Goal: Task Accomplishment & Management: Use online tool/utility

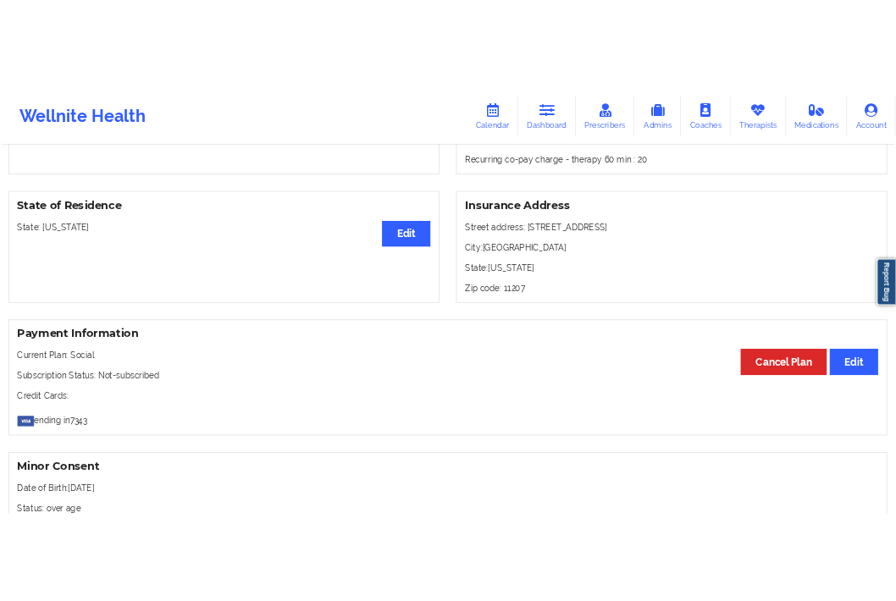
scroll to position [658, 0]
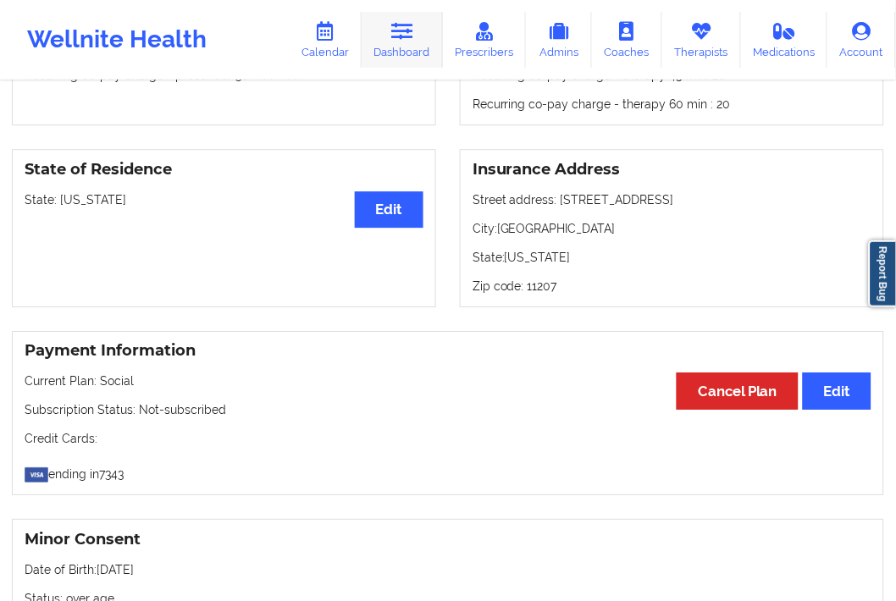
click at [409, 45] on link "Dashboard" at bounding box center [402, 40] width 81 height 56
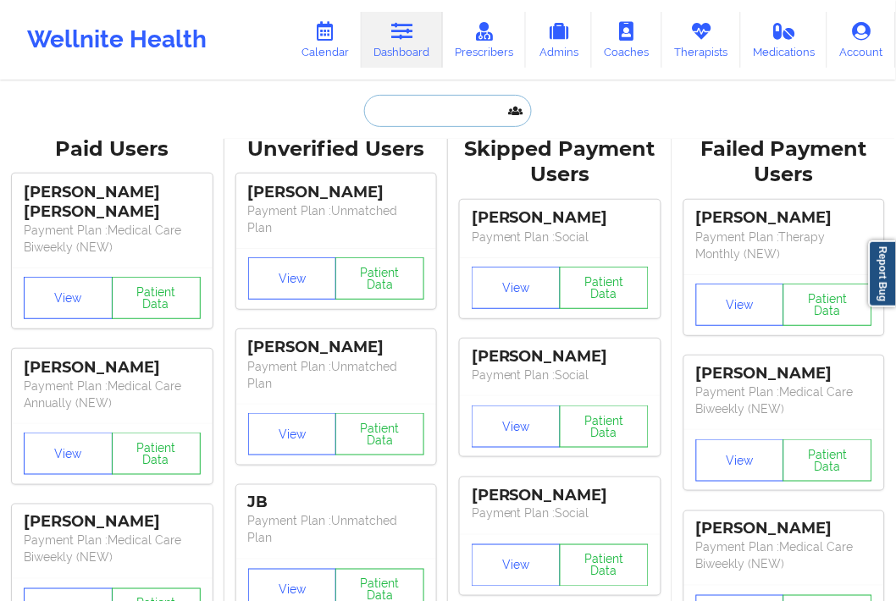
click at [410, 119] on input "text" at bounding box center [448, 111] width 168 height 32
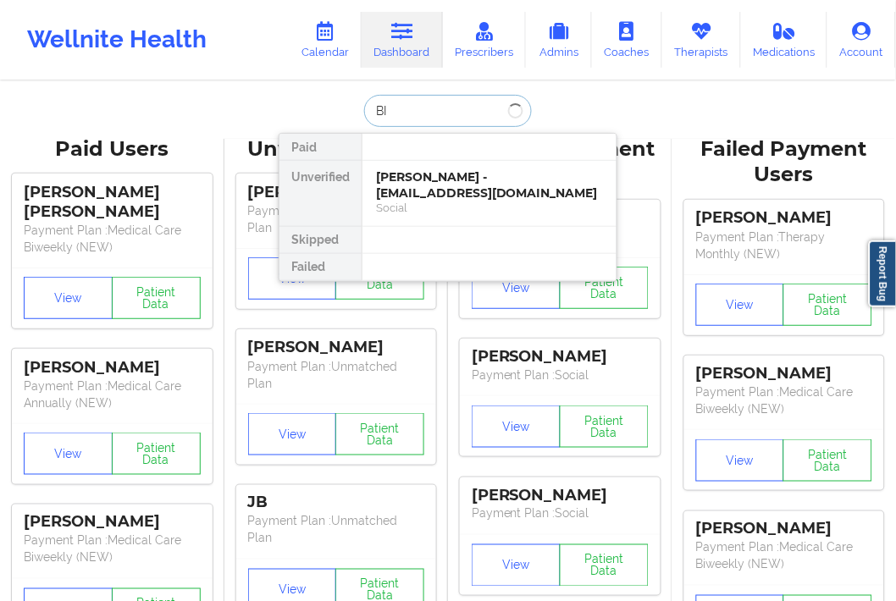
type input "B"
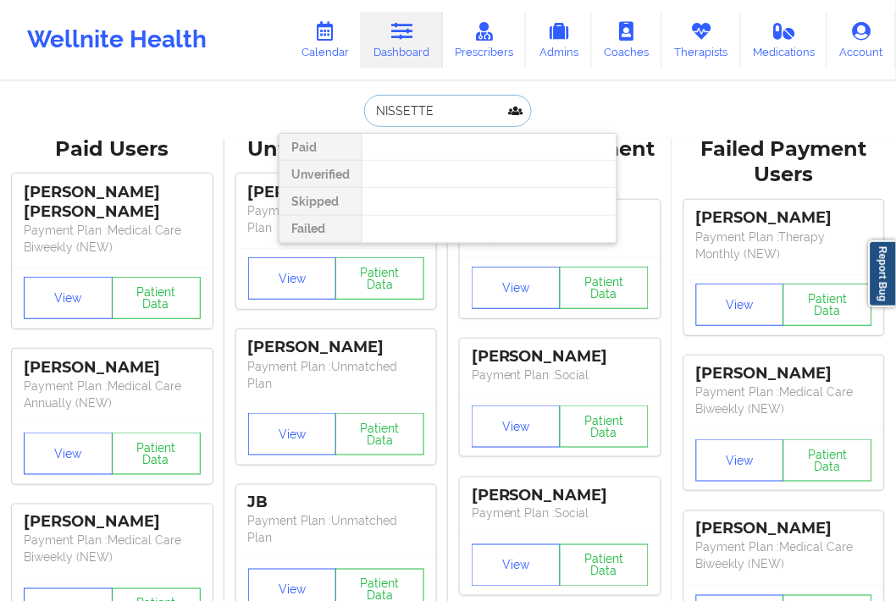
type input "NISSETTE"
drag, startPoint x: 437, startPoint y: 112, endPoint x: 288, endPoint y: 123, distance: 149.5
click at [288, 123] on div "NISSETTE Paid Unverified Skipped Failed" at bounding box center [448, 111] width 339 height 32
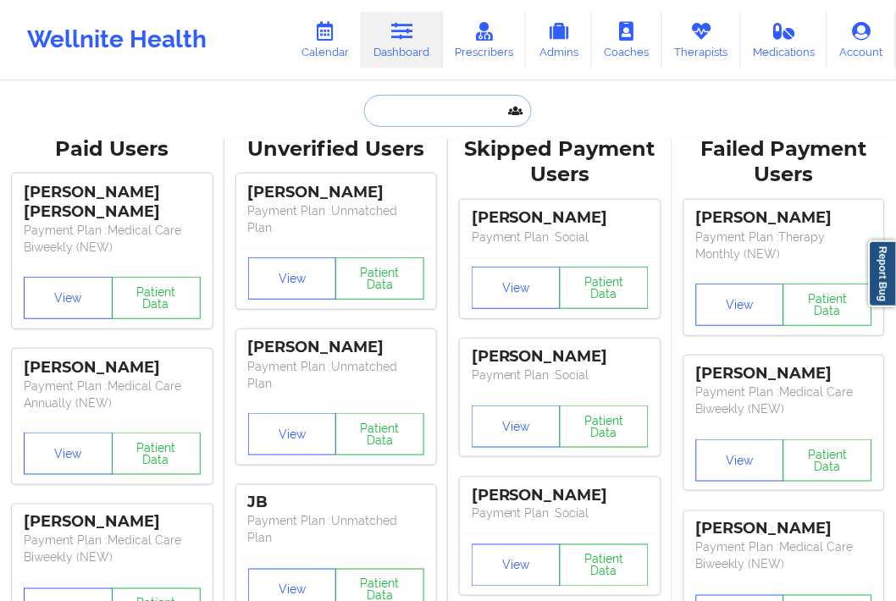
paste input "[EMAIL_ADDRESS][DOMAIN_NAME]"
type input "[EMAIL_ADDRESS][DOMAIN_NAME]"
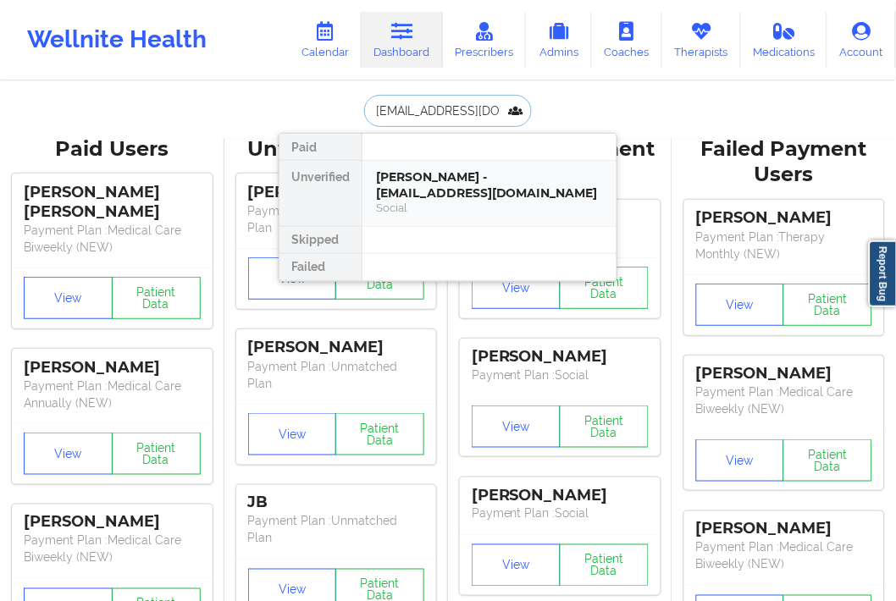
click at [522, 188] on div "[PERSON_NAME] - [EMAIL_ADDRESS][DOMAIN_NAME]" at bounding box center [489, 184] width 227 height 31
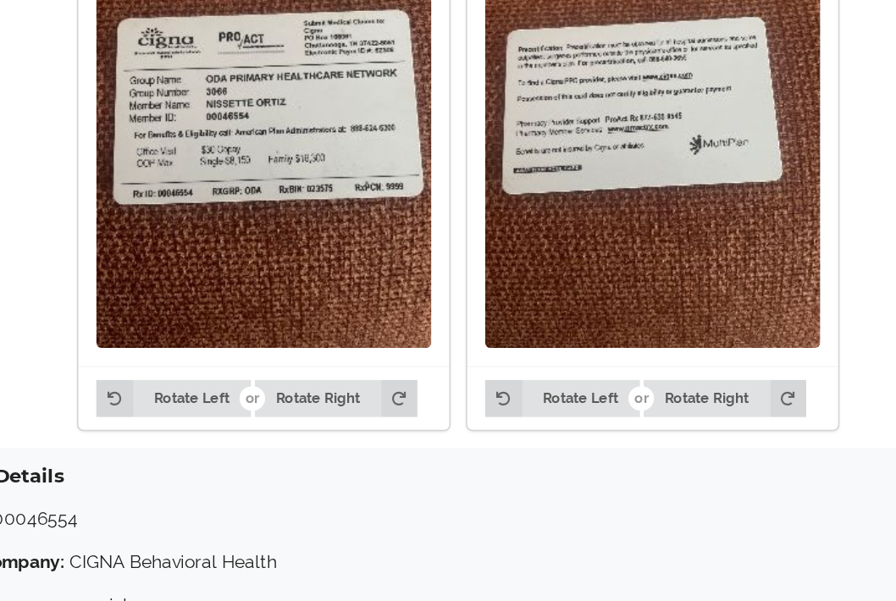
scroll to position [1347, 0]
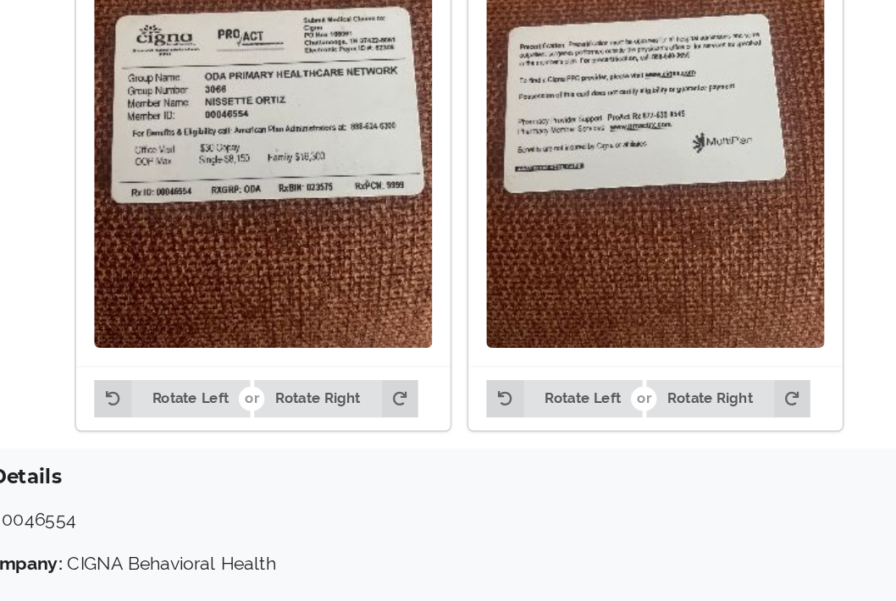
click at [317, 342] on img at bounding box center [283, 200] width 222 height 296
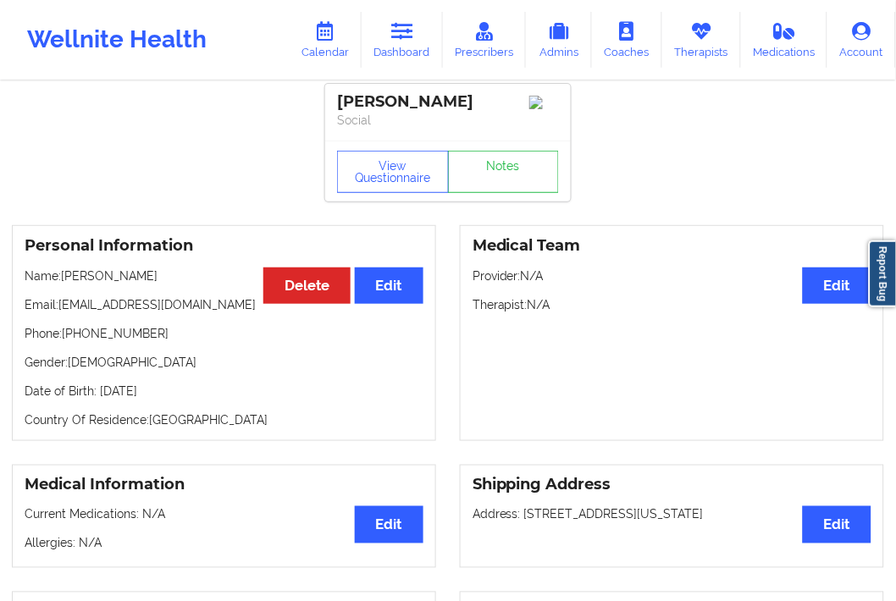
scroll to position [0, 0]
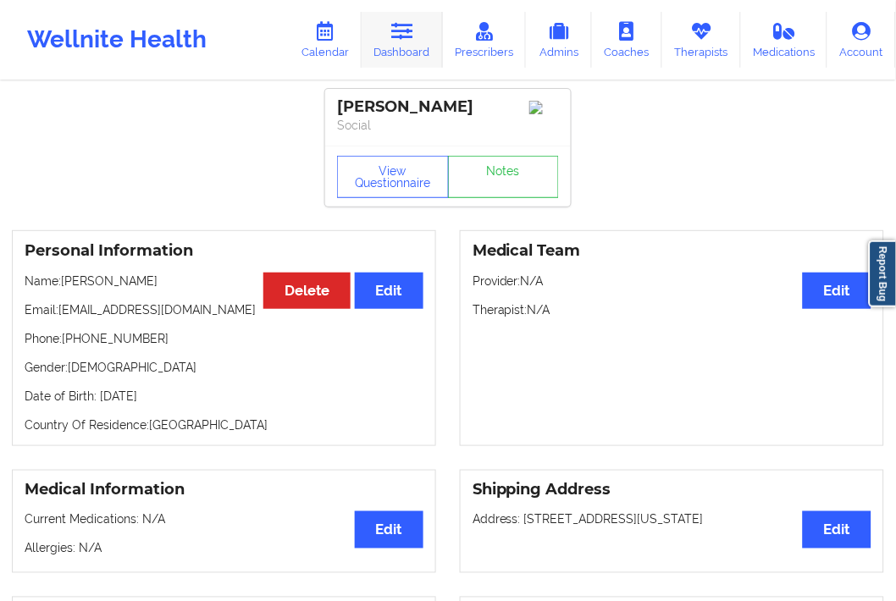
click at [425, 31] on link "Dashboard" at bounding box center [402, 40] width 81 height 56
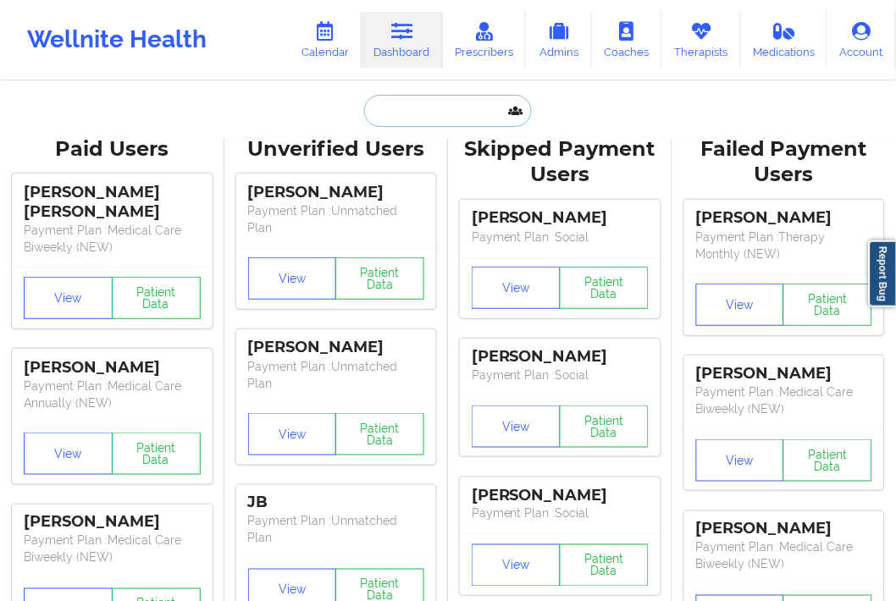
click at [407, 115] on input "text" at bounding box center [448, 111] width 168 height 32
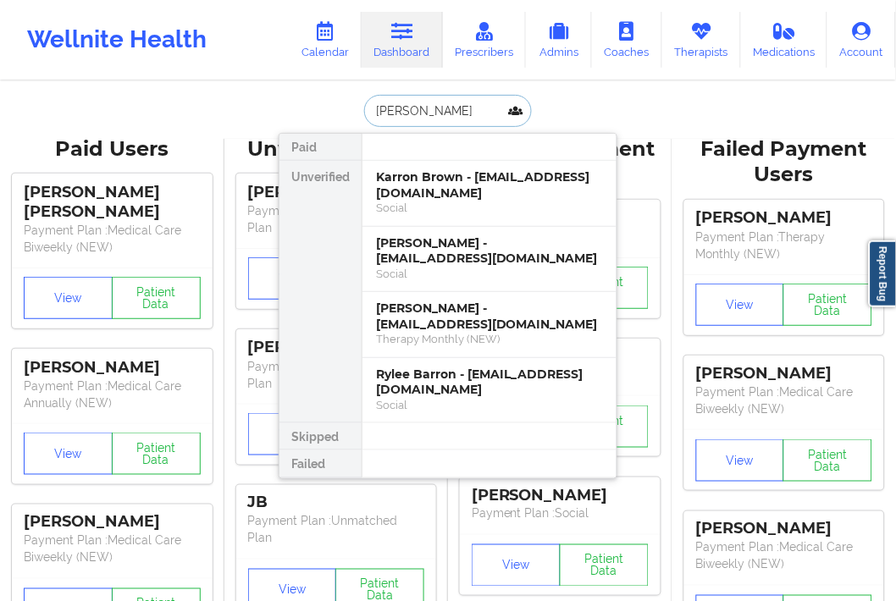
click at [376, 108] on input "[PERSON_NAME]" at bounding box center [448, 111] width 168 height 32
click at [437, 116] on input "[PERSON_NAME]" at bounding box center [448, 111] width 168 height 32
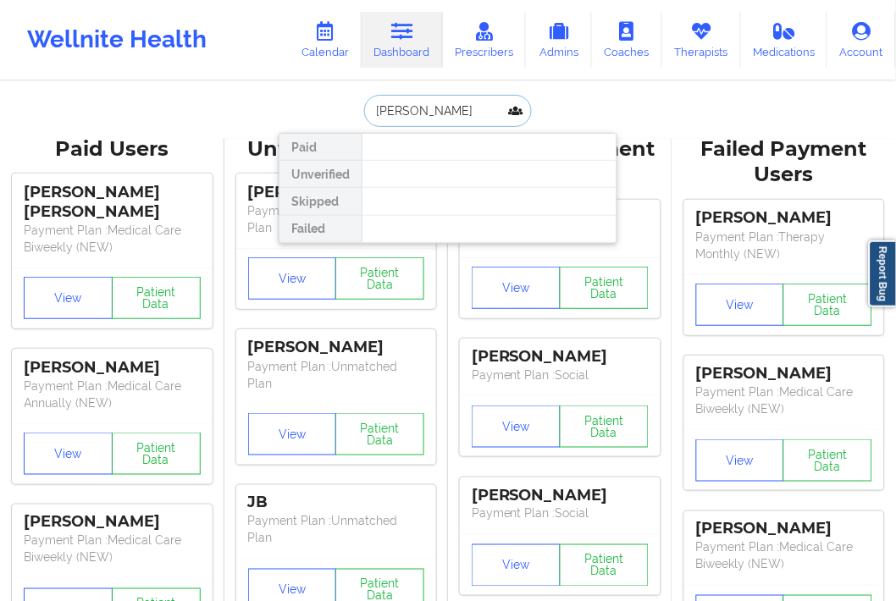
click at [413, 110] on input "[PERSON_NAME]" at bounding box center [448, 111] width 168 height 32
drag, startPoint x: 491, startPoint y: 108, endPoint x: 399, endPoint y: 113, distance: 92.5
click at [399, 113] on input "[PERSON_NAME]" at bounding box center [448, 111] width 168 height 32
click at [412, 105] on input "[PERSON_NAME]" at bounding box center [448, 111] width 168 height 32
click at [416, 110] on input "[PERSON_NAME]" at bounding box center [448, 111] width 168 height 32
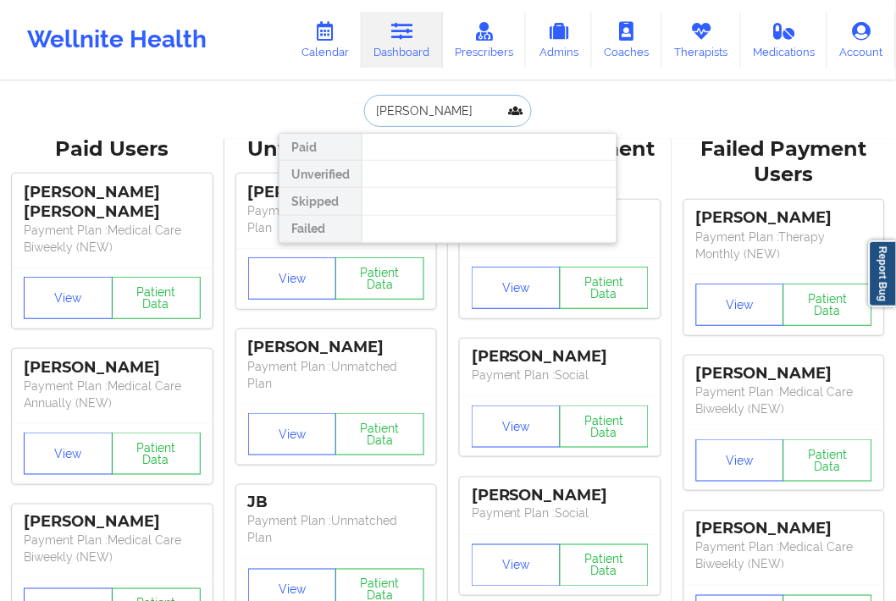
drag, startPoint x: 416, startPoint y: 113, endPoint x: 361, endPoint y: 114, distance: 55.1
click at [364, 114] on input "[PERSON_NAME]" at bounding box center [448, 111] width 168 height 32
drag, startPoint x: 446, startPoint y: 114, endPoint x: 368, endPoint y: 110, distance: 78.0
click at [368, 110] on input "CONCRAD" at bounding box center [448, 111] width 168 height 32
click at [462, 117] on input "CONCRAD" at bounding box center [448, 111] width 168 height 32
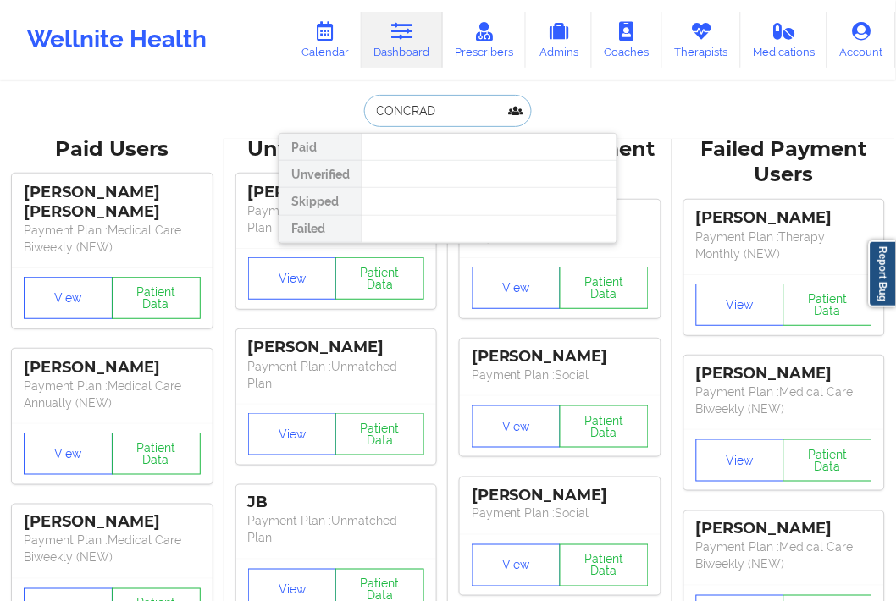
click at [410, 104] on input "CONCRAD" at bounding box center [448, 111] width 168 height 32
type input "[PERSON_NAME]"
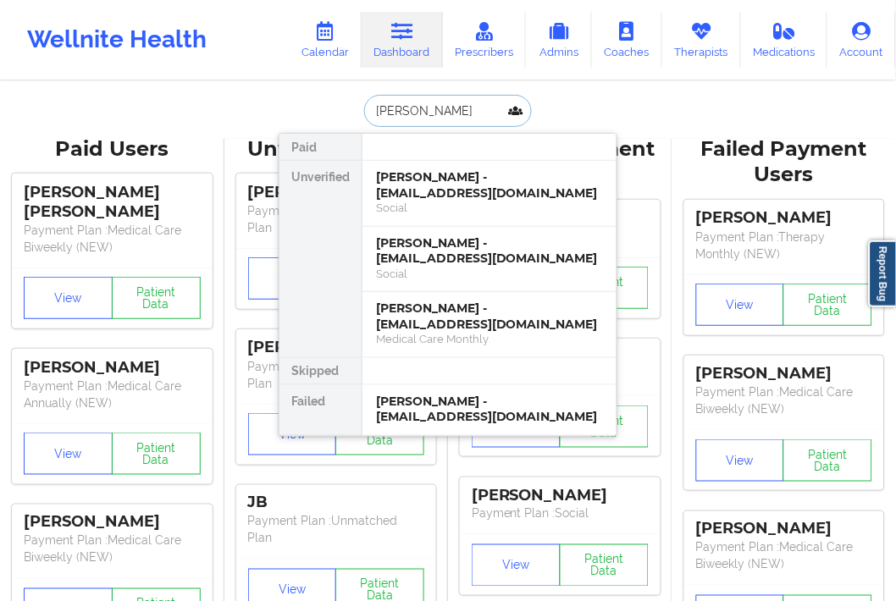
drag, startPoint x: 415, startPoint y: 103, endPoint x: 370, endPoint y: 108, distance: 45.1
click at [370, 108] on input "[PERSON_NAME]" at bounding box center [448, 111] width 168 height 32
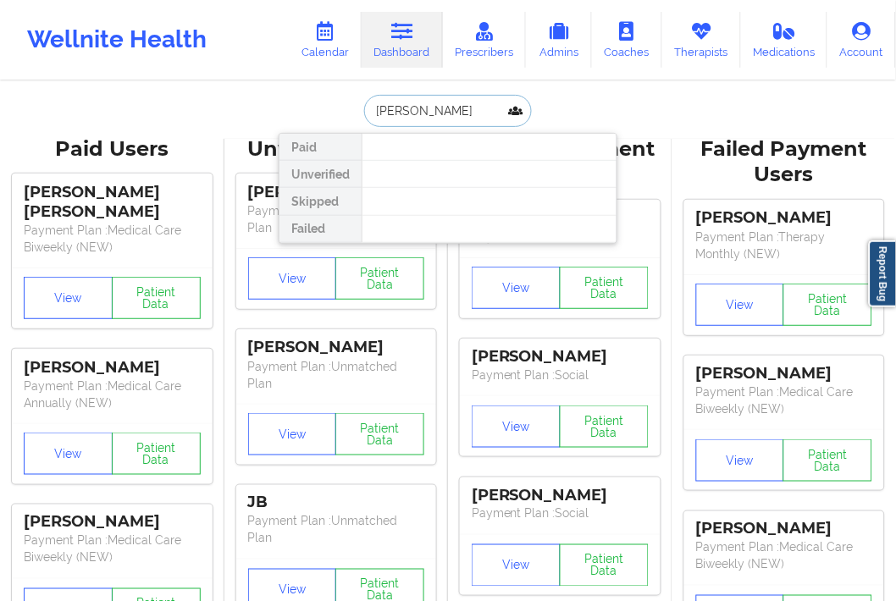
drag, startPoint x: 418, startPoint y: 108, endPoint x: 344, endPoint y: 119, distance: 74.5
click at [344, 119] on div "[PERSON_NAME] Unverified Skipped Failed" at bounding box center [448, 111] width 339 height 32
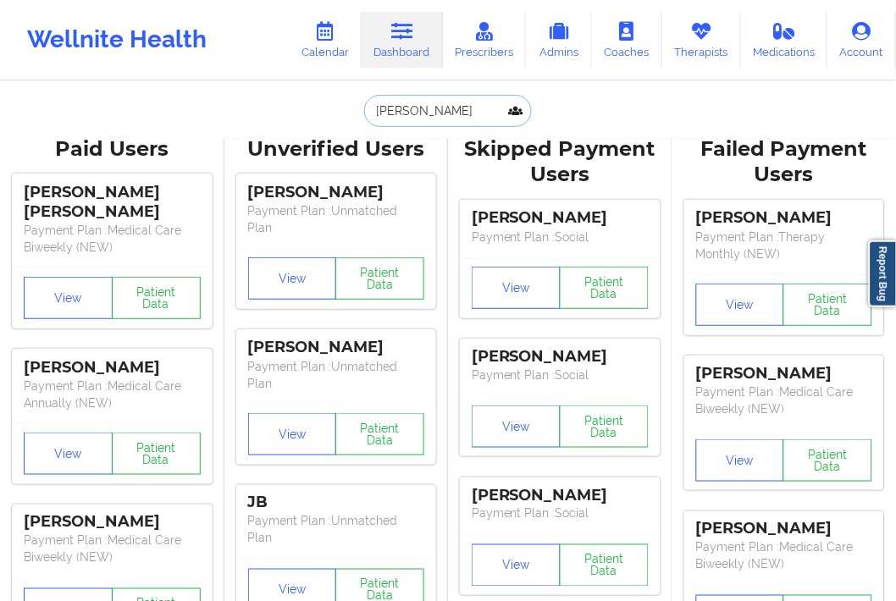
type input "[PERSON_NAME]"
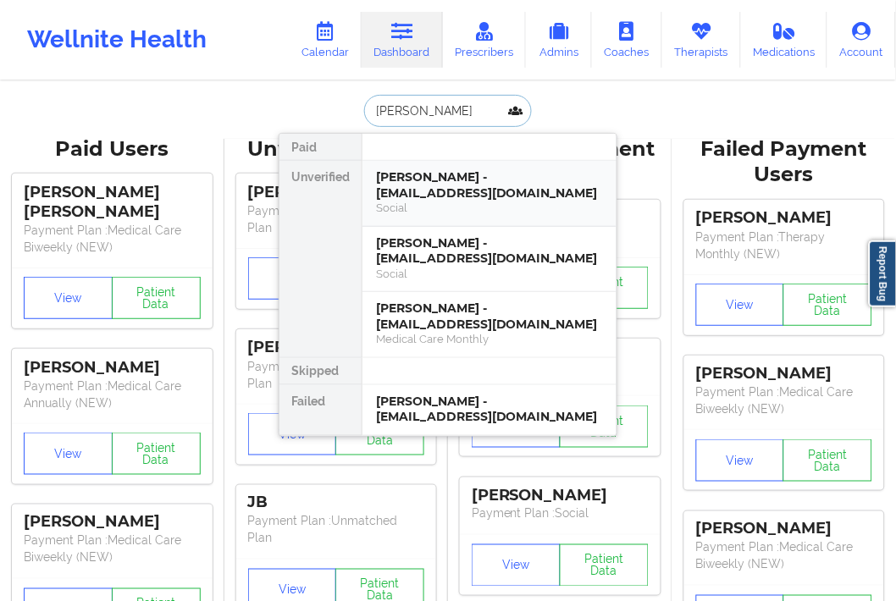
click at [442, 179] on div "[PERSON_NAME] - [EMAIL_ADDRESS][DOMAIN_NAME]" at bounding box center [489, 184] width 227 height 31
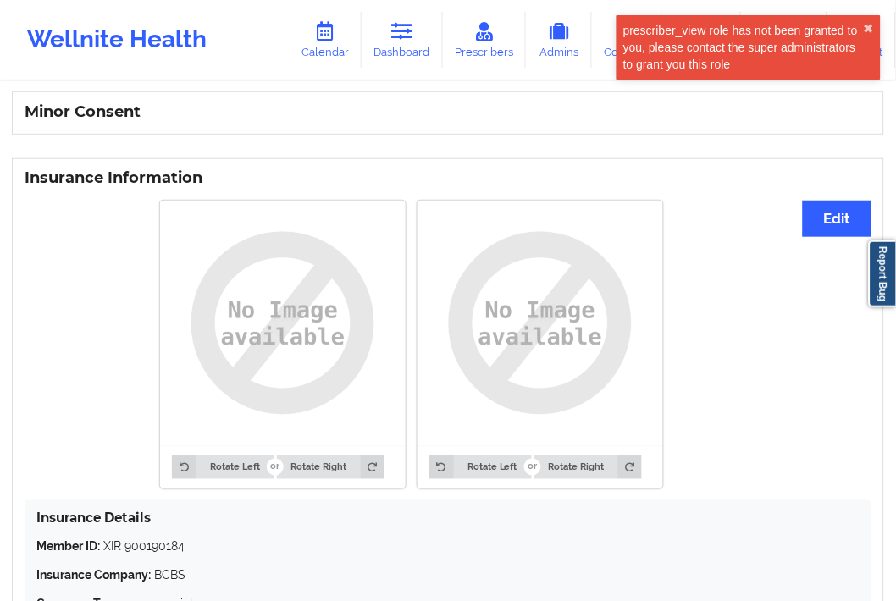
scroll to position [847, 0]
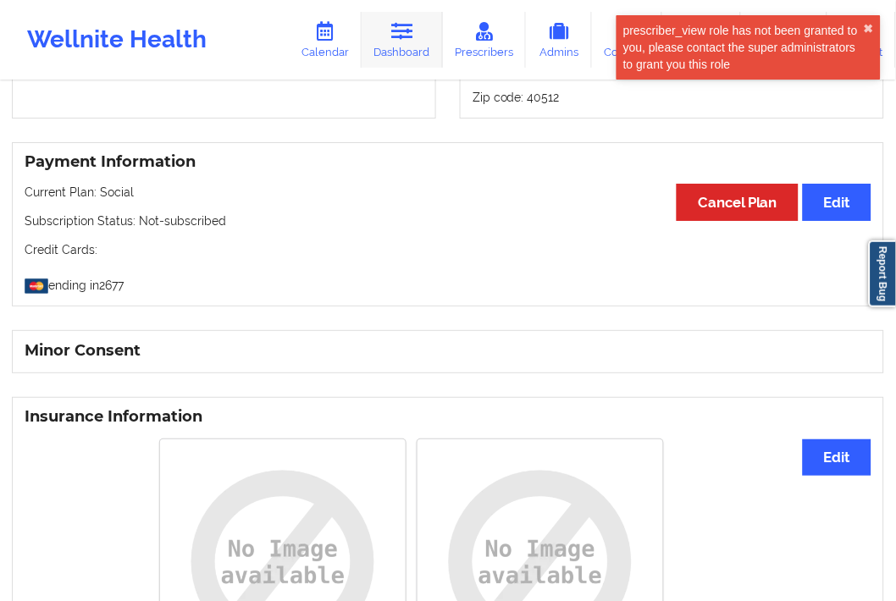
click at [410, 43] on link "Dashboard" at bounding box center [402, 40] width 81 height 56
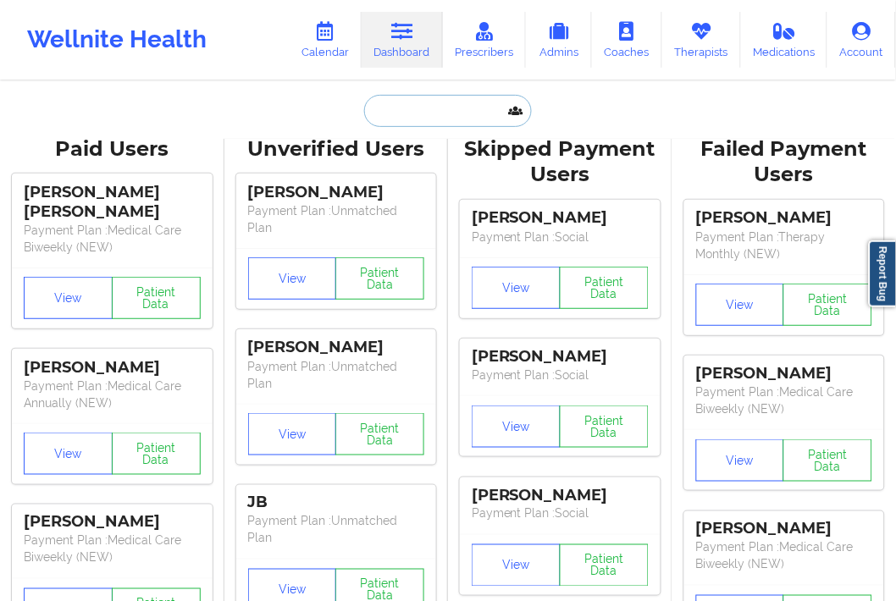
click at [433, 119] on input "text" at bounding box center [448, 111] width 168 height 32
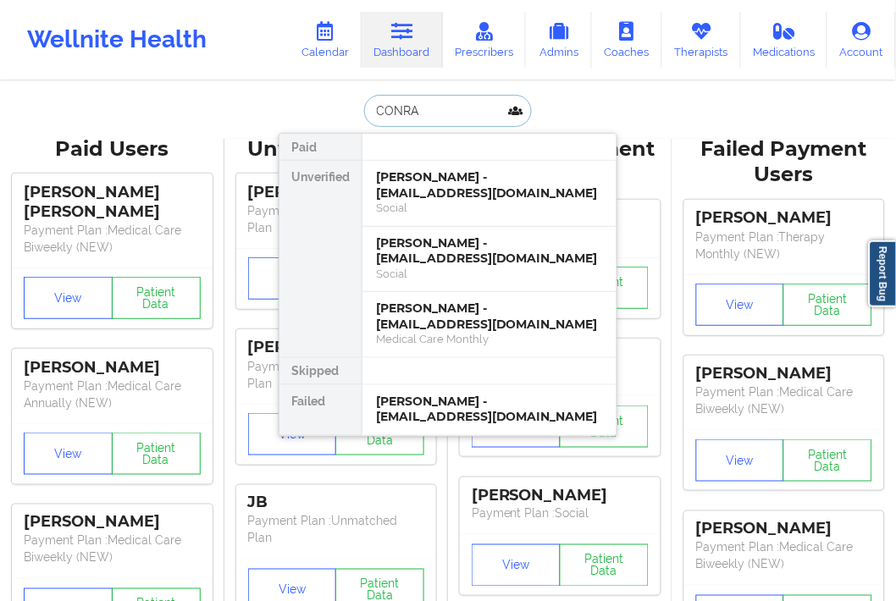
type input "[PERSON_NAME]"
click at [403, 385] on div "[PERSON_NAME] - [EMAIL_ADDRESS][DOMAIN_NAME]" at bounding box center [490, 410] width 254 height 50
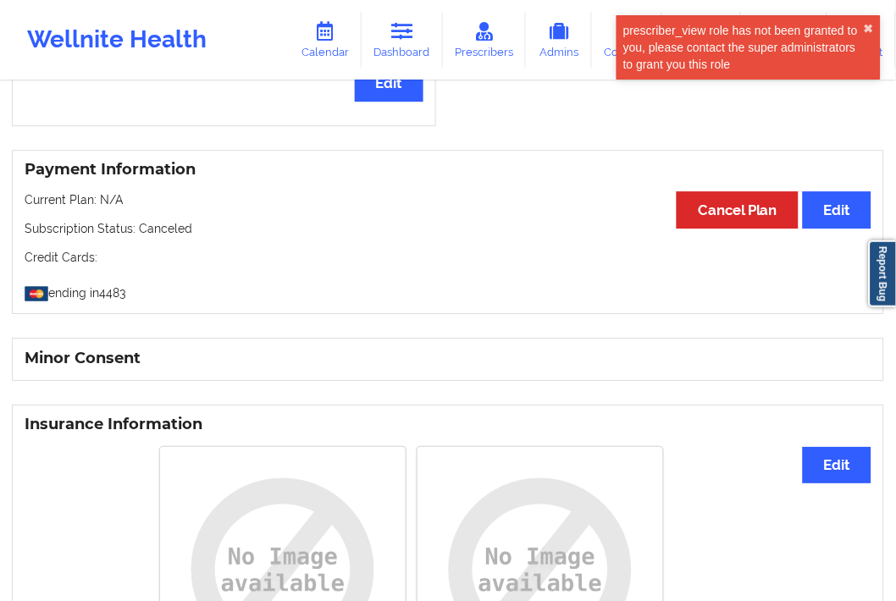
scroll to position [637, 0]
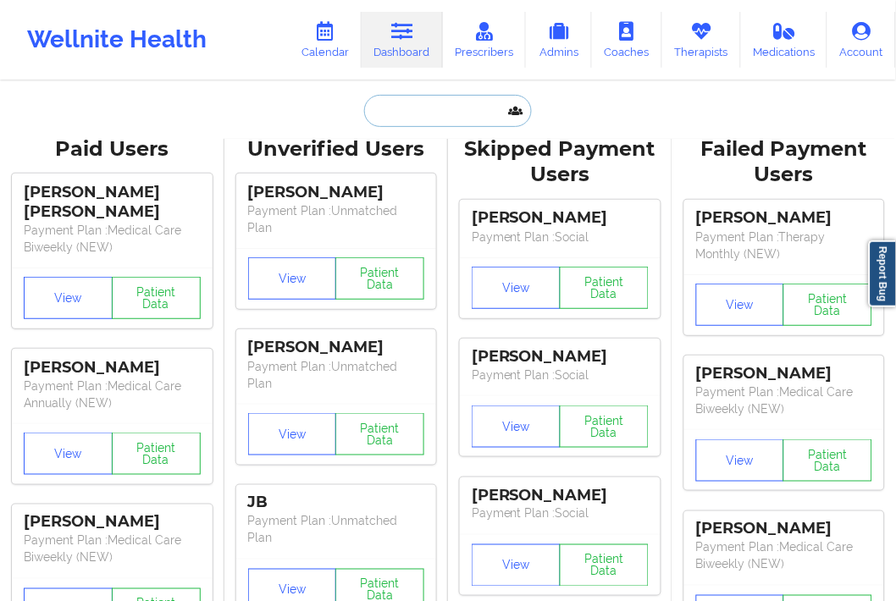
click at [428, 112] on input "text" at bounding box center [448, 111] width 168 height 32
click at [441, 117] on input "[PERSON_NAME]" at bounding box center [448, 111] width 168 height 32
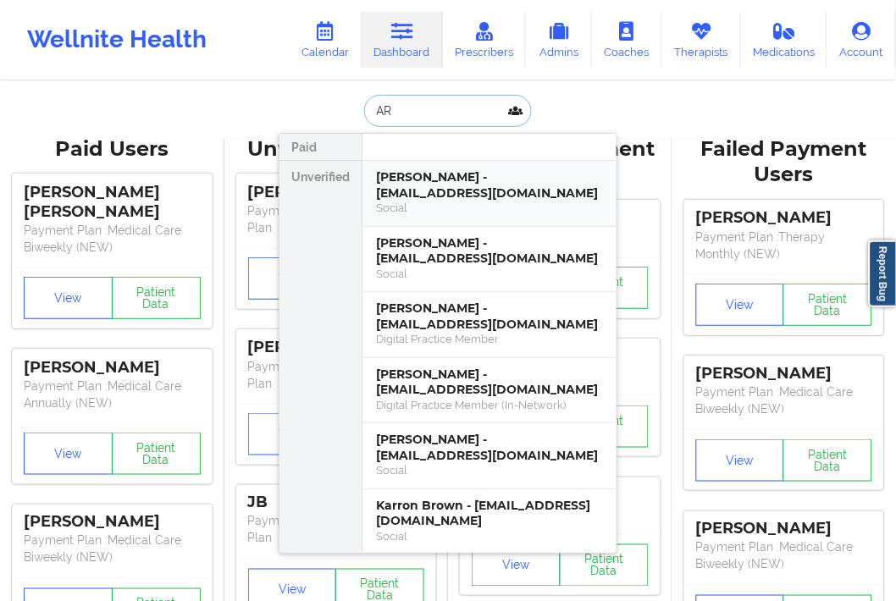
type input "A"
type input "[PERSON_NAME]"
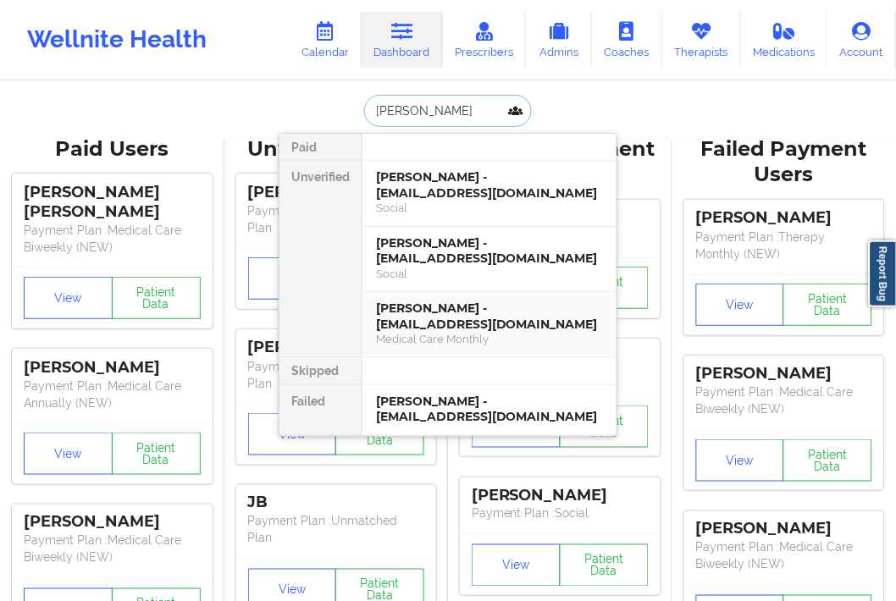
click at [471, 336] on div "Medical Care Monthly" at bounding box center [489, 339] width 227 height 14
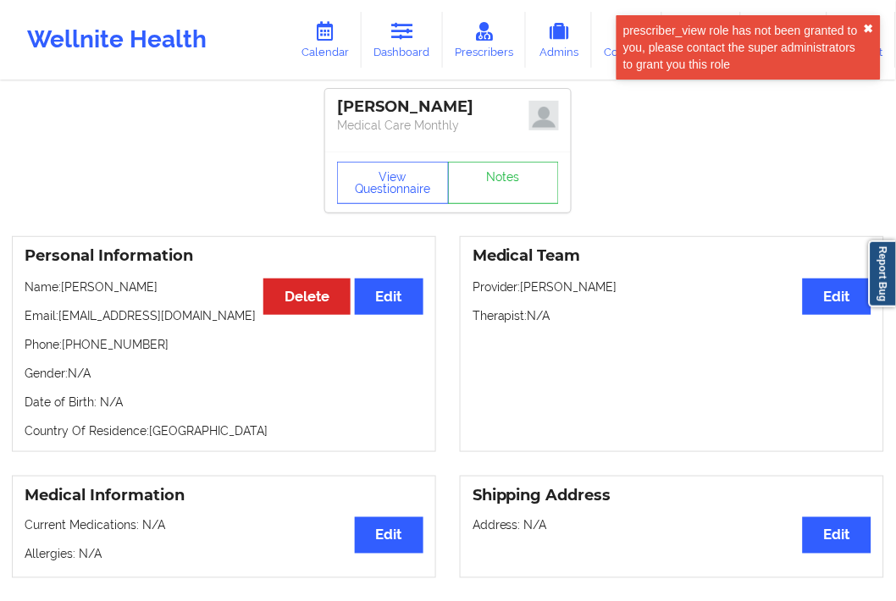
click at [874, 25] on div "prescriber_view role has not been granted to you, please contact the super admi…" at bounding box center [749, 47] width 264 height 64
click at [866, 28] on button "✖︎" at bounding box center [869, 29] width 10 height 14
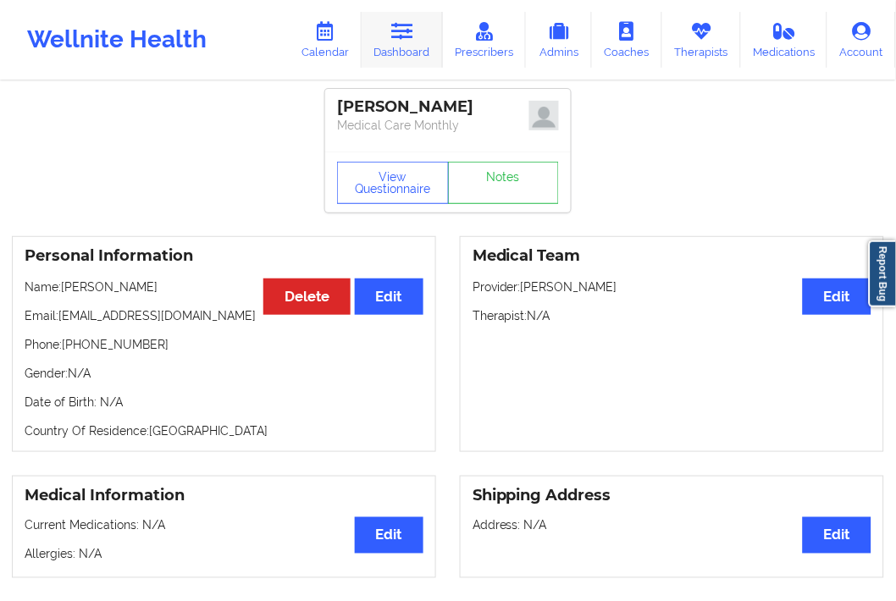
click at [395, 43] on link "Dashboard" at bounding box center [402, 40] width 81 height 56
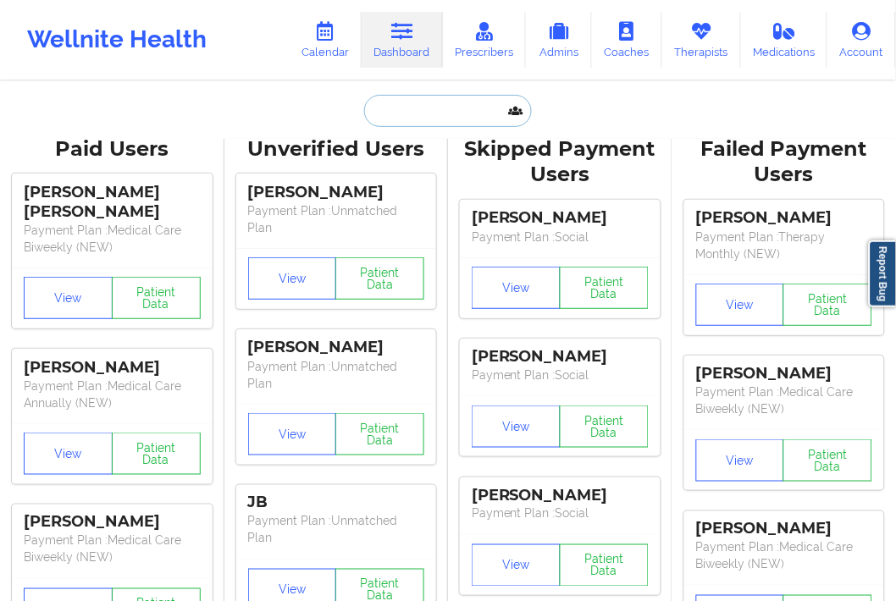
click at [374, 113] on input "text" at bounding box center [448, 111] width 168 height 32
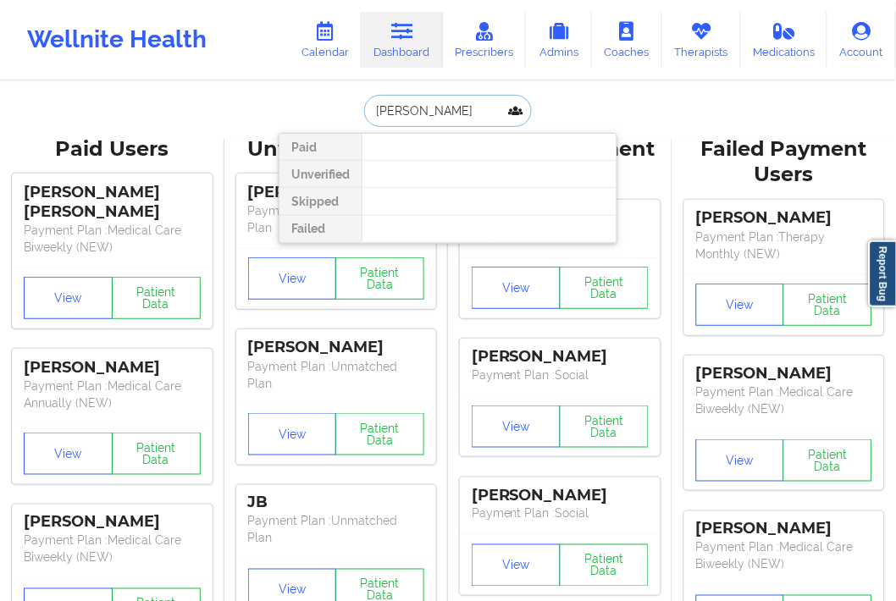
click at [404, 112] on input "[PERSON_NAME]" at bounding box center [448, 111] width 168 height 32
type input "[PERSON_NAME]"
drag, startPoint x: 437, startPoint y: 111, endPoint x: 366, endPoint y: 114, distance: 71.2
click at [366, 114] on input "[PERSON_NAME]" at bounding box center [448, 111] width 168 height 32
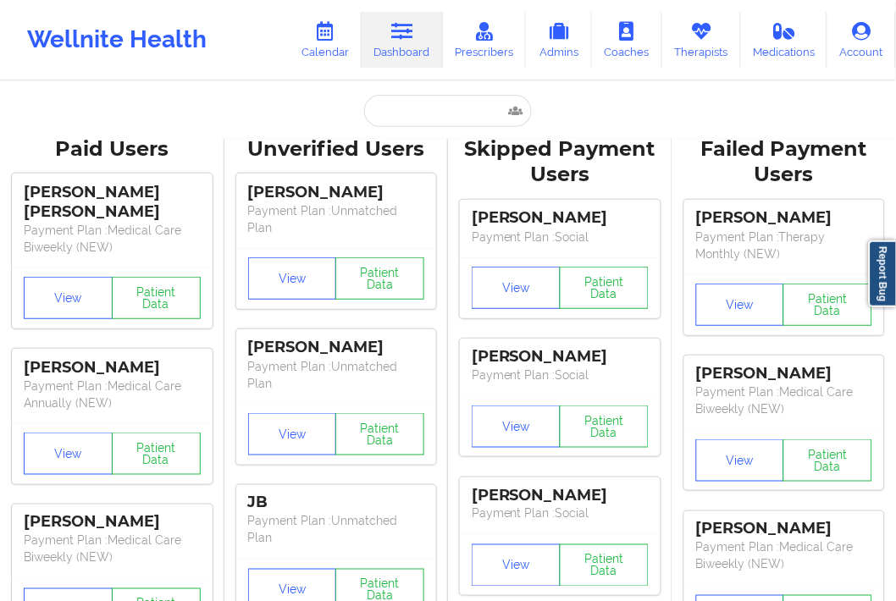
click at [405, 98] on input "text" at bounding box center [448, 111] width 168 height 32
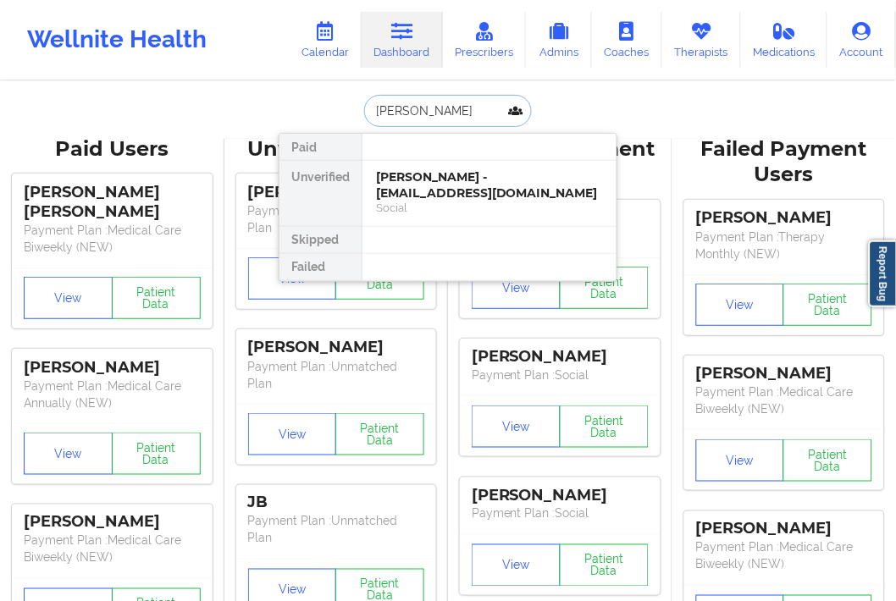
type input "[PERSON_NAME]"
click at [463, 190] on div "[PERSON_NAME] - [EMAIL_ADDRESS][DOMAIN_NAME]" at bounding box center [489, 184] width 227 height 31
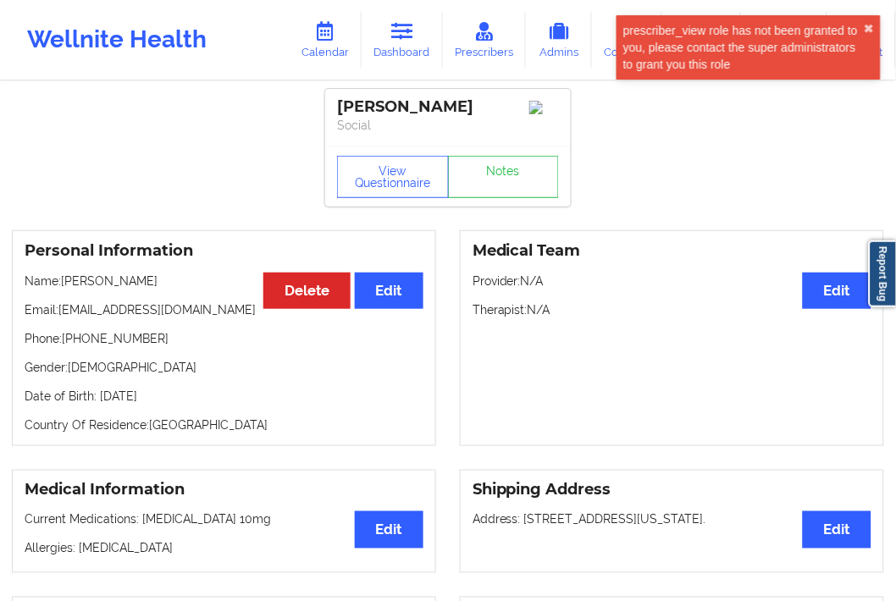
scroll to position [94, 0]
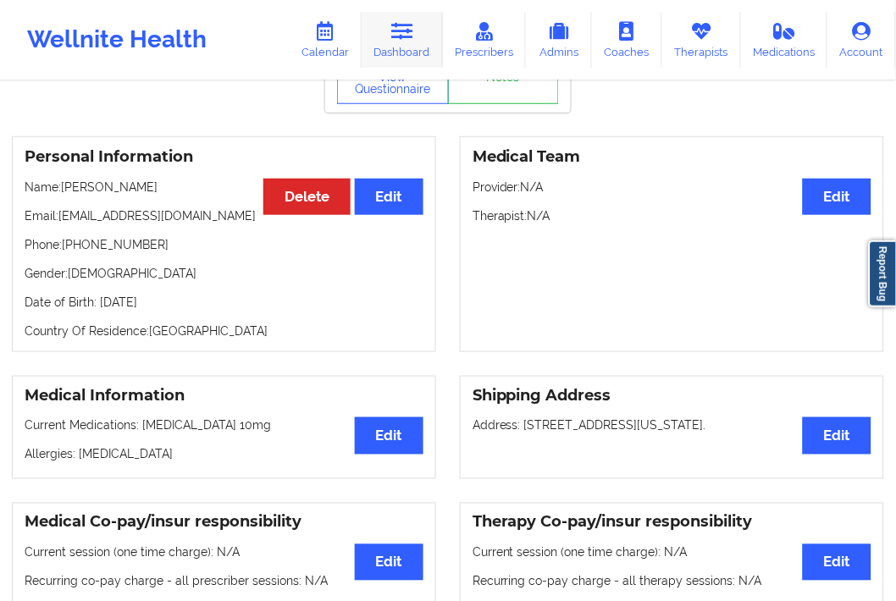
click at [435, 36] on link "Dashboard" at bounding box center [402, 40] width 81 height 56
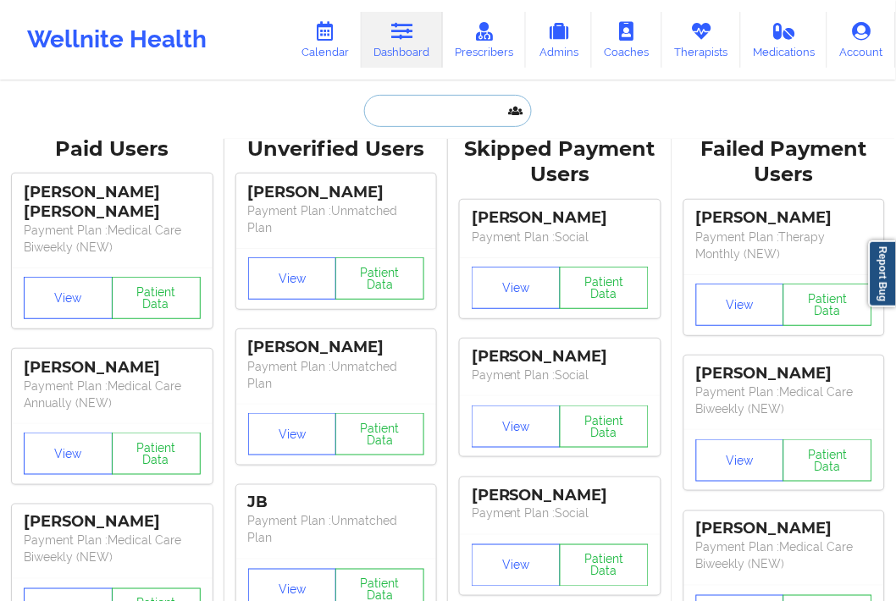
click at [401, 123] on input "text" at bounding box center [448, 111] width 168 height 32
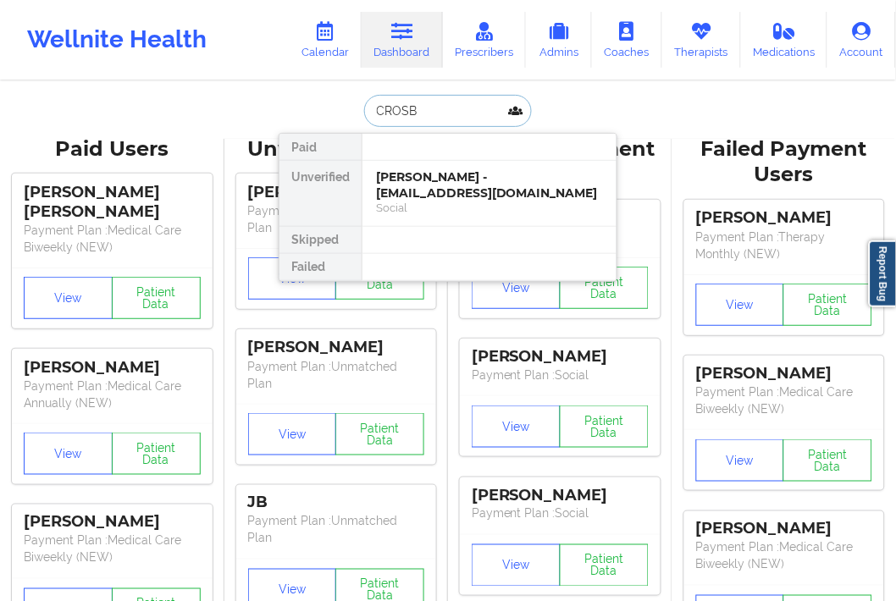
type input "[PERSON_NAME]"
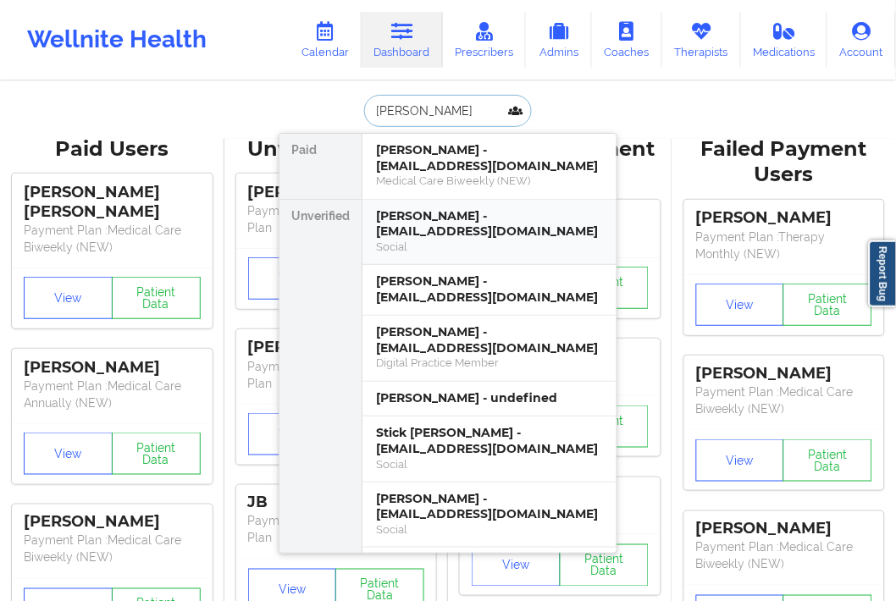
click at [460, 223] on div "[PERSON_NAME] - [EMAIL_ADDRESS][DOMAIN_NAME]" at bounding box center [489, 223] width 227 height 31
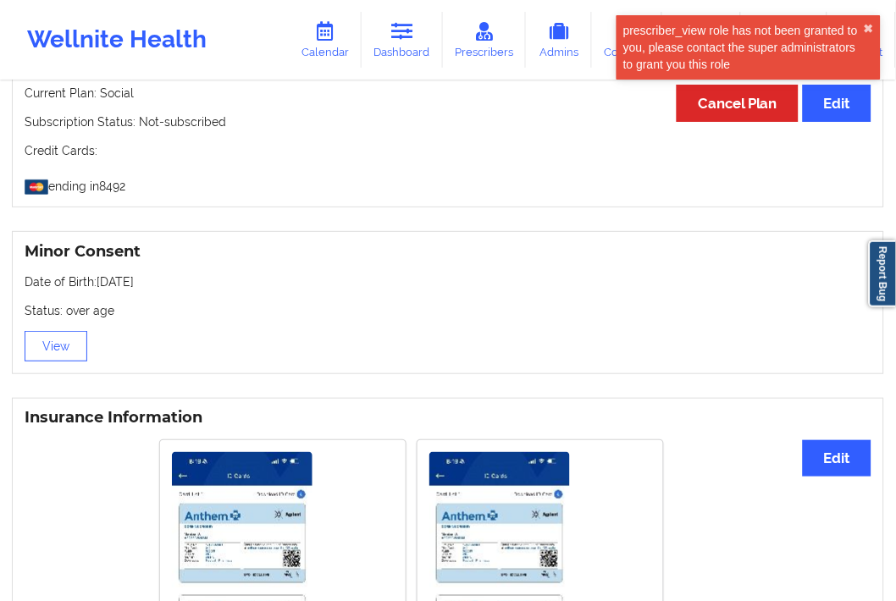
scroll to position [1317, 0]
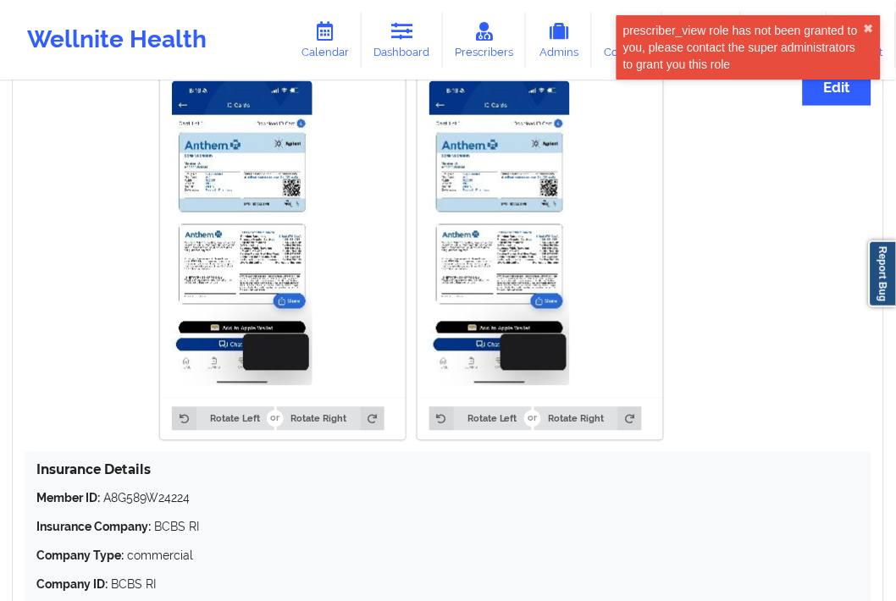
click at [290, 258] on img at bounding box center [242, 233] width 141 height 305
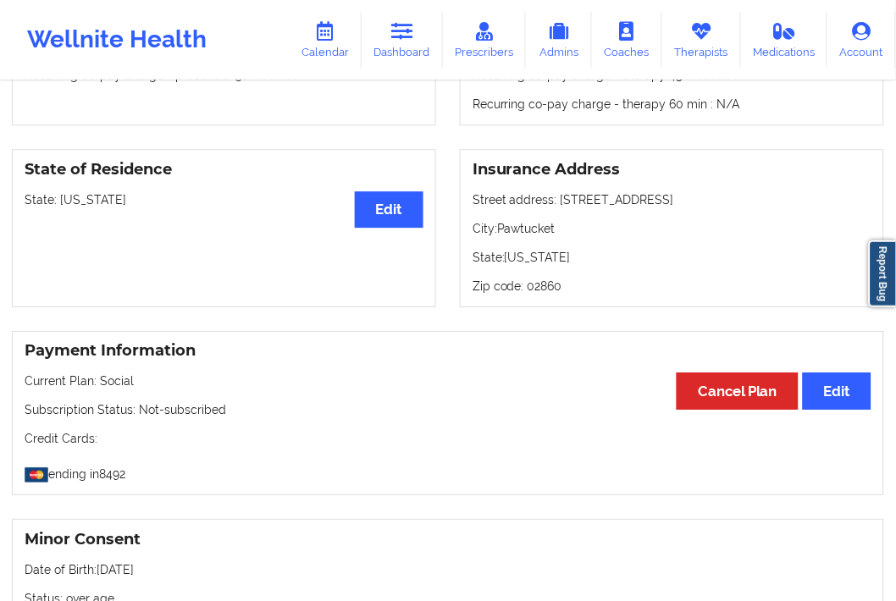
scroll to position [282, 0]
